Goal: Contribute content: Add original content to the website for others to see

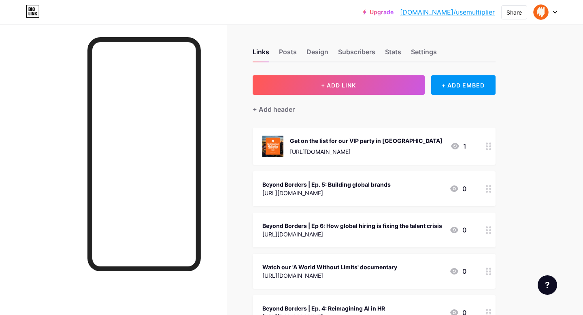
click at [333, 95] on div "+ Add header" at bounding box center [374, 105] width 243 height 20
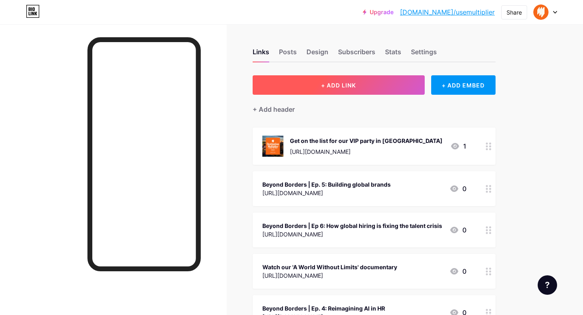
click at [379, 81] on button "+ ADD LINK" at bounding box center [339, 84] width 172 height 19
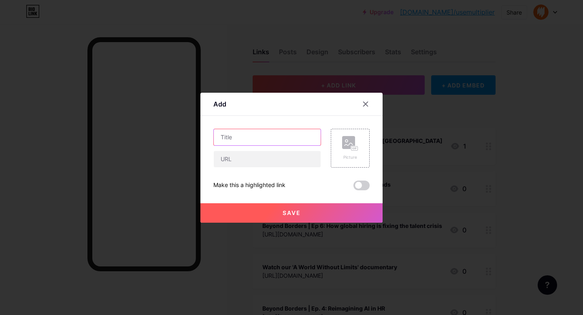
click at [281, 141] on input "text" at bounding box center [267, 137] width 107 height 16
click at [280, 157] on input "text" at bounding box center [267, 159] width 107 height 16
paste input "[URL][DOMAIN_NAME]"
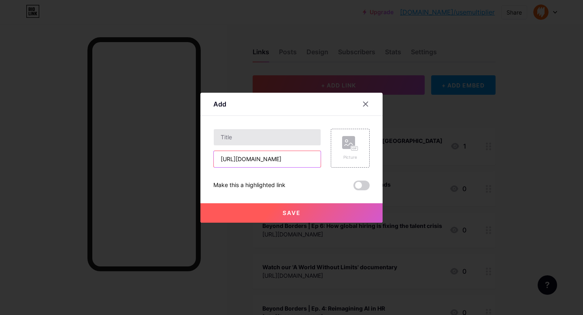
type input "[URL][DOMAIN_NAME]"
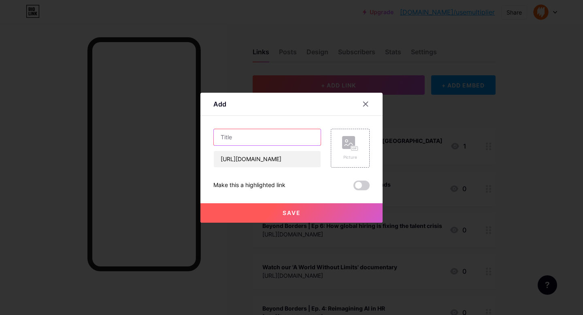
click at [280, 138] on input "text" at bounding box center [267, 137] width 107 height 16
click at [239, 138] on input "Our fast" at bounding box center [267, 137] width 107 height 16
click at [240, 138] on input "Our fast" at bounding box center [267, 137] width 107 height 16
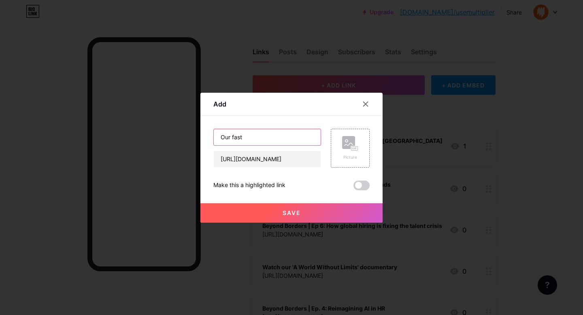
click at [240, 138] on input "Our fast" at bounding box center [267, 137] width 107 height 16
type input "v"
paste input "Fast Company's 2025 Innovation by Design Awards."
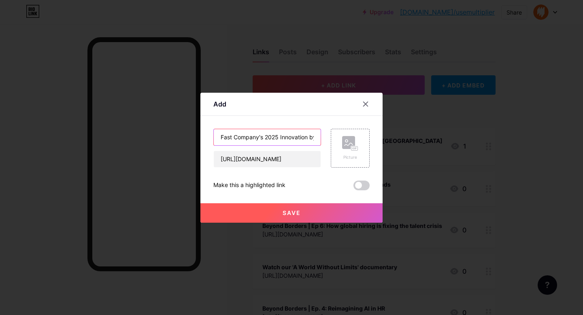
drag, startPoint x: 261, startPoint y: 136, endPoint x: 208, endPoint y: 130, distance: 53.1
click at [208, 130] on div "Add Content YouTube Play YouTube video without leaving your page. ADD Vimeo Pla…" at bounding box center [291, 158] width 182 height 130
click at [278, 136] on input "Fast Company's 2025 Innovation by Design Awards" at bounding box center [267, 137] width 107 height 16
click at [236, 137] on input "Fast Company's 2025 Innovation by Design Awards" at bounding box center [267, 137] width 107 height 16
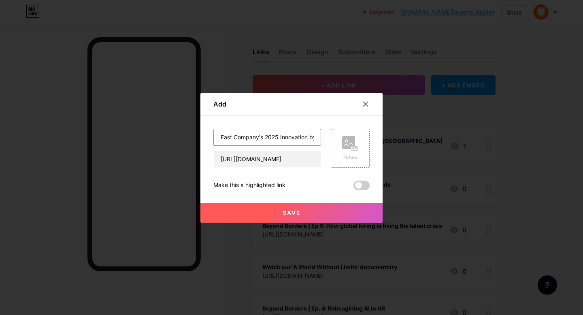
click at [236, 137] on input "Fast Company's 2025 Innovation by Design Awards" at bounding box center [267, 137] width 107 height 16
click at [229, 140] on input "Fast Company's 2025 Innovation by Design Awards" at bounding box center [267, 137] width 107 height 16
click at [220, 137] on input "Fast Company's 2025 Innovation by Design Awards" at bounding box center [267, 137] width 107 height 16
drag, startPoint x: 285, startPoint y: 135, endPoint x: 325, endPoint y: 136, distance: 40.5
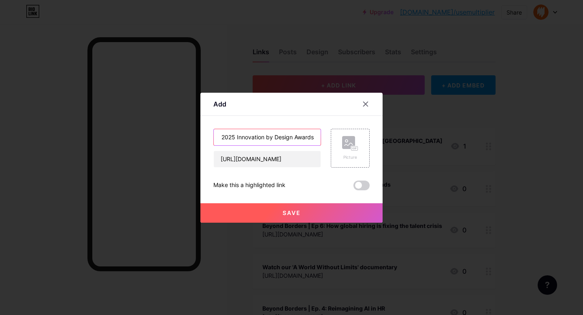
click at [325, 136] on div "Multiplier Recognized as Fast Company's 2025 Innovation by Design Awards [URL][…" at bounding box center [291, 148] width 156 height 39
click at [293, 139] on input "Multiplier Recognized as Fast Company's 2025 Innovation by Design Awards" at bounding box center [267, 137] width 107 height 16
type input "Multiplier Recognized as Fast Company's 2025 Innovation by Design Awards"
click at [283, 207] on button "Save" at bounding box center [291, 212] width 182 height 19
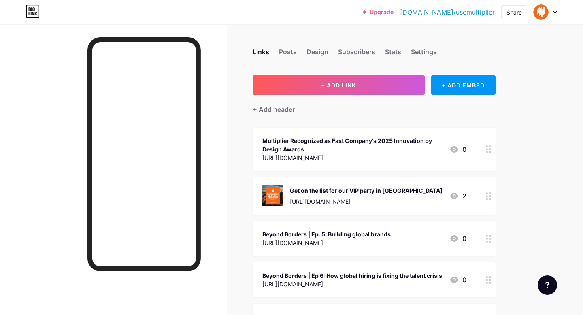
click at [488, 195] on icon at bounding box center [489, 196] width 6 height 8
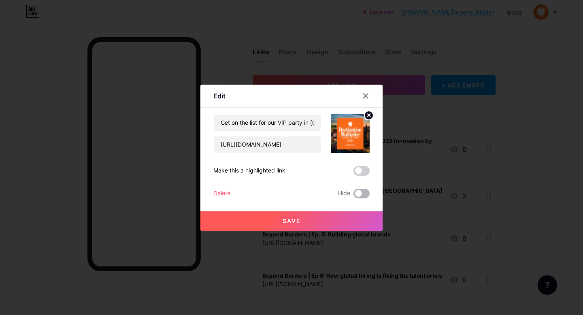
click at [359, 192] on span at bounding box center [361, 194] width 16 height 10
click at [353, 195] on input "checkbox" at bounding box center [353, 195] width 0 height 0
click at [370, 97] on div at bounding box center [365, 96] width 15 height 15
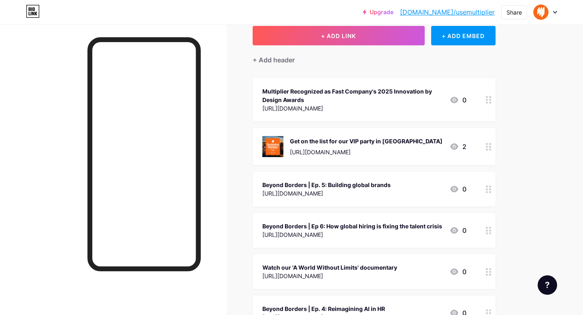
scroll to position [51, 0]
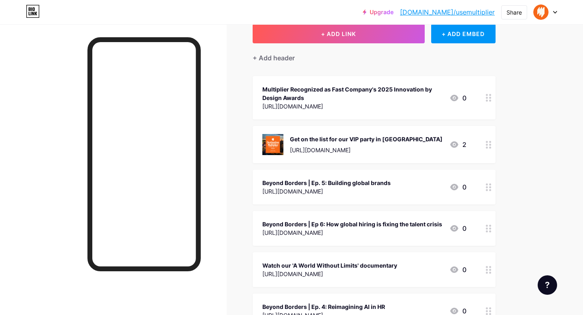
click at [471, 141] on div "Get on the list for our VIP party in [GEOGRAPHIC_DATA] [URL][DOMAIN_NAME] 2" at bounding box center [374, 144] width 243 height 37
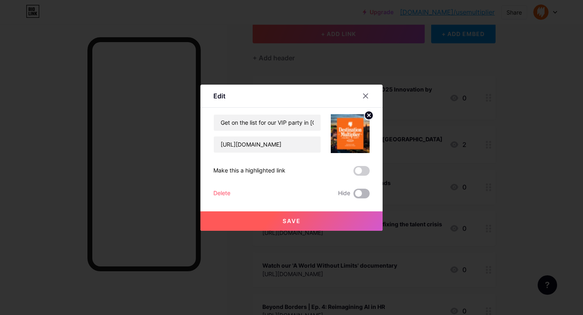
click at [361, 189] on span at bounding box center [361, 194] width 16 height 10
click at [353, 195] on input "checkbox" at bounding box center [353, 195] width 0 height 0
click at [293, 223] on span "Save" at bounding box center [291, 220] width 18 height 7
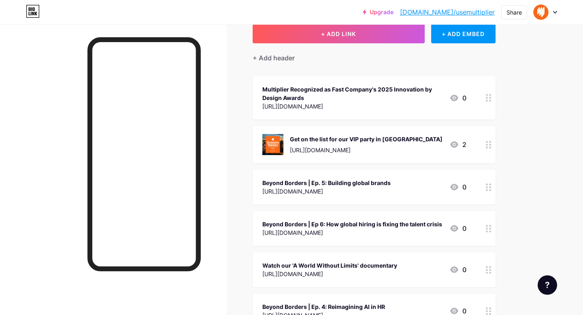
click at [410, 96] on div "Multiplier Recognized as Fast Company's 2025 Innovation by Design Awards" at bounding box center [352, 93] width 181 height 17
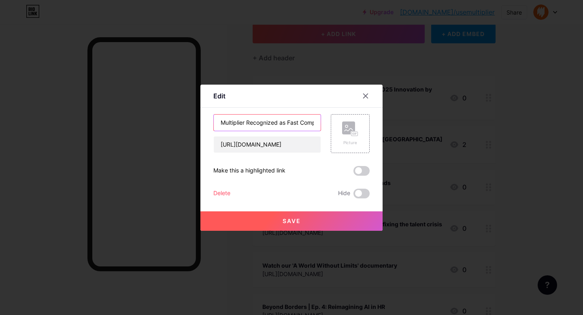
click at [255, 121] on input "Multiplier Recognized as Fast Company's 2025 Innovation by Design Awards" at bounding box center [267, 123] width 107 height 16
click at [253, 121] on input "Multiplier Recognized as Fast Company's 2025 Innovation by Design Awards" at bounding box center [267, 123] width 107 height 16
click at [250, 123] on input "Multiplier Recognized as Fast Company's 2025 Innovation by Design Awards" at bounding box center [267, 123] width 107 height 16
drag, startPoint x: 299, startPoint y: 121, endPoint x: 310, endPoint y: 121, distance: 11.7
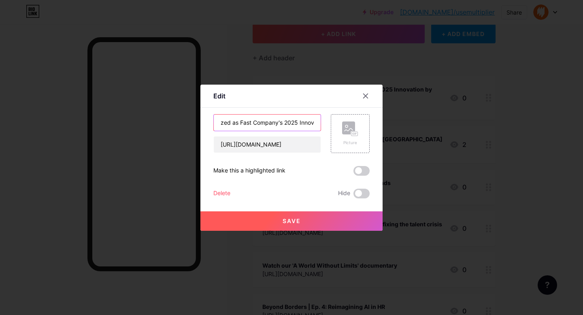
click at [310, 121] on input "Multiplier recognized as Fast Company's 2025 Innovation by Design Awards" at bounding box center [267, 123] width 107 height 16
click at [293, 123] on input "Multiplier recognized as Fast Company's 2025 Innovation by Design Awards" at bounding box center [267, 123] width 107 height 16
click at [285, 123] on input "Multiplier recognized as Fast Company's 2025 Innovation by Design Awards" at bounding box center [267, 123] width 107 height 16
drag, startPoint x: 292, startPoint y: 122, endPoint x: 259, endPoint y: 122, distance: 33.2
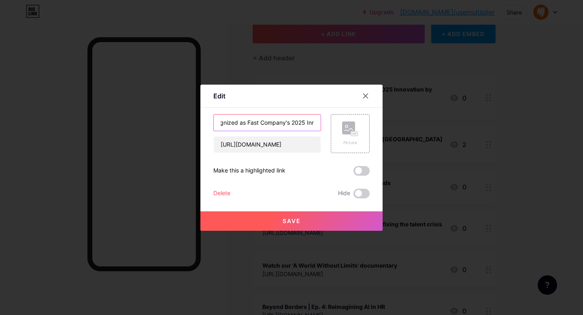
click at [259, 122] on input "Multiplier recognized as Fast Company's 2025 Innovation by Design Awards" at bounding box center [267, 123] width 107 height 16
click at [244, 121] on input "Multiplier recognized as Fast Company's 2025 Innovation by Design Awards" at bounding box center [267, 123] width 107 height 16
drag, startPoint x: 286, startPoint y: 124, endPoint x: 312, endPoint y: 124, distance: 26.3
click at [312, 124] on input "Multiplier recognized at Fast Company's 2025 Innovation by Design Awards" at bounding box center [267, 123] width 107 height 16
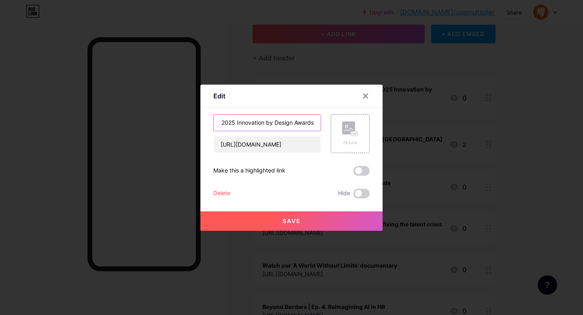
click at [299, 123] on input "Multiplier recognized at Fast Company's 2025 Innovation by Design Awards" at bounding box center [267, 123] width 107 height 16
type input "Multiplier recognized at Fast Company's 2025 Innovation by Design Awards"
click at [282, 216] on button "Save" at bounding box center [291, 220] width 182 height 19
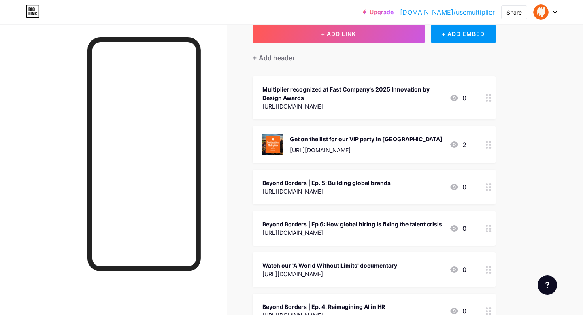
click at [408, 137] on div "Get on the list for our VIP party in [GEOGRAPHIC_DATA]" at bounding box center [366, 139] width 153 height 8
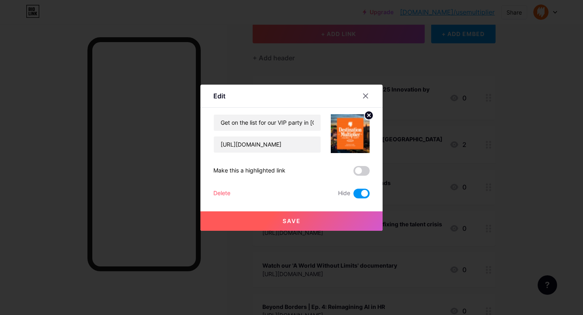
click at [356, 192] on span at bounding box center [361, 194] width 16 height 10
click at [353, 195] on input "checkbox" at bounding box center [353, 195] width 0 height 0
click at [275, 220] on button "Save" at bounding box center [291, 220] width 182 height 19
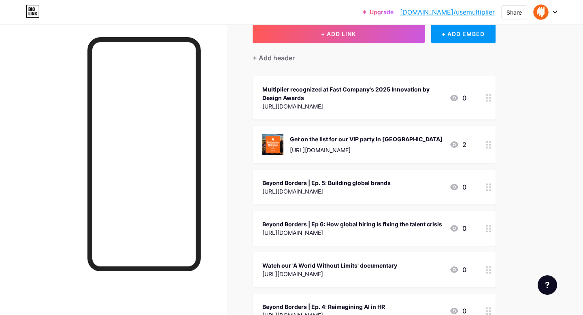
scroll to position [79, 0]
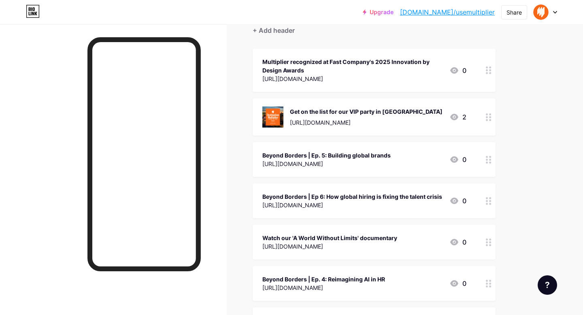
click at [386, 108] on div "Get on the list for our VIP party in [GEOGRAPHIC_DATA]" at bounding box center [366, 111] width 153 height 8
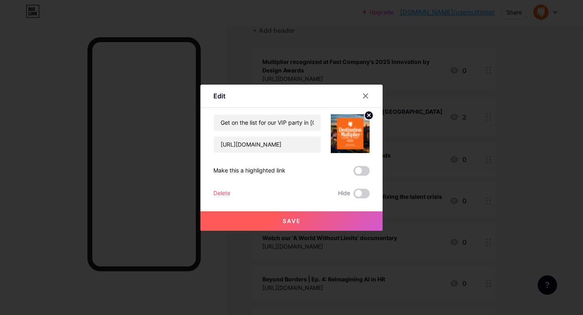
click at [231, 194] on div "Delete Hide" at bounding box center [291, 194] width 156 height 10
click at [223, 195] on div "Delete" at bounding box center [221, 194] width 17 height 10
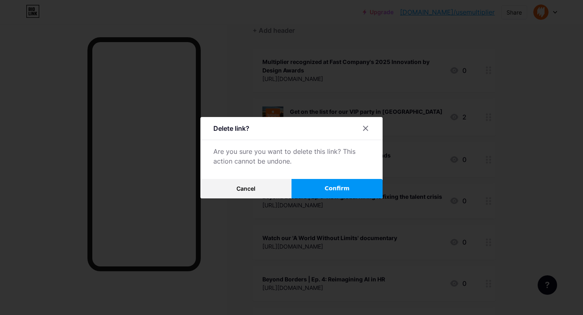
click at [327, 184] on span "Confirm" at bounding box center [337, 188] width 25 height 8
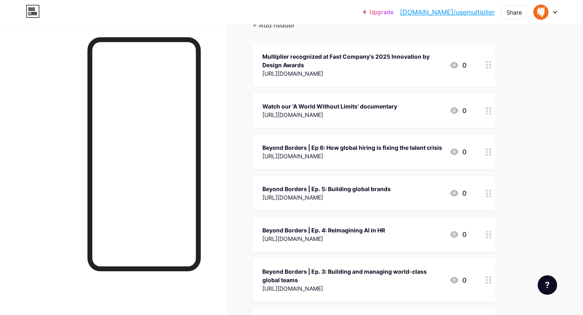
scroll to position [73, 0]
